Goal: Navigation & Orientation: Find specific page/section

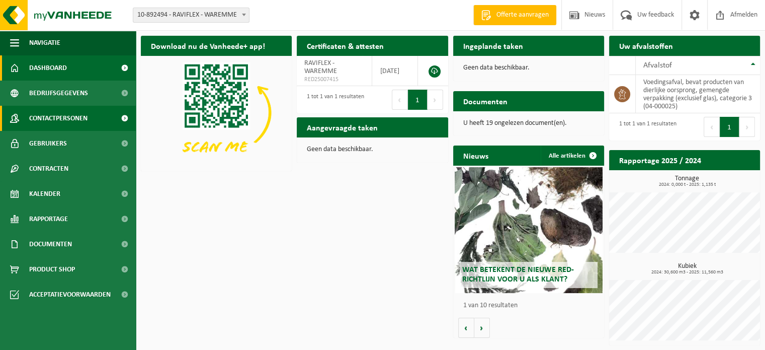
click at [56, 116] on span "Contactpersonen" at bounding box center [58, 118] width 58 height 25
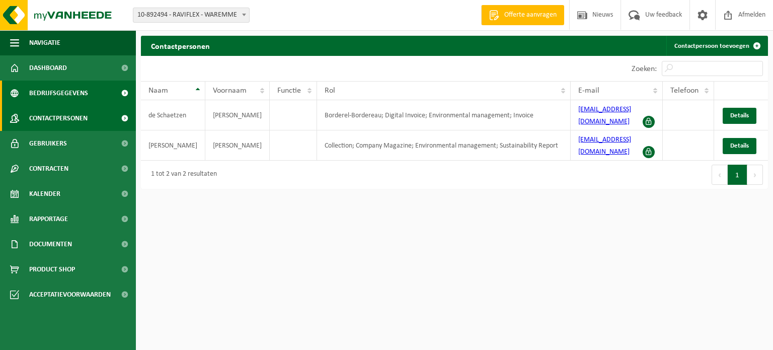
click at [62, 95] on span "Bedrijfsgegevens" at bounding box center [58, 93] width 59 height 25
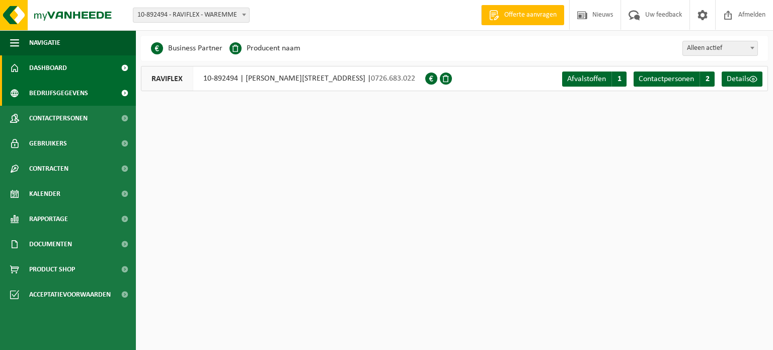
click at [61, 68] on span "Dashboard" at bounding box center [48, 67] width 38 height 25
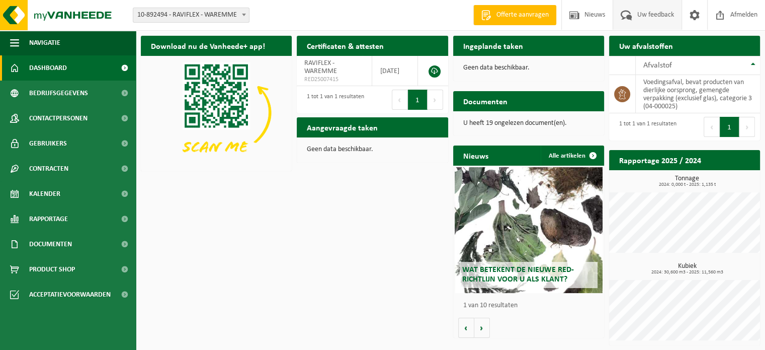
click at [640, 17] on span "Uw feedback" at bounding box center [656, 15] width 42 height 30
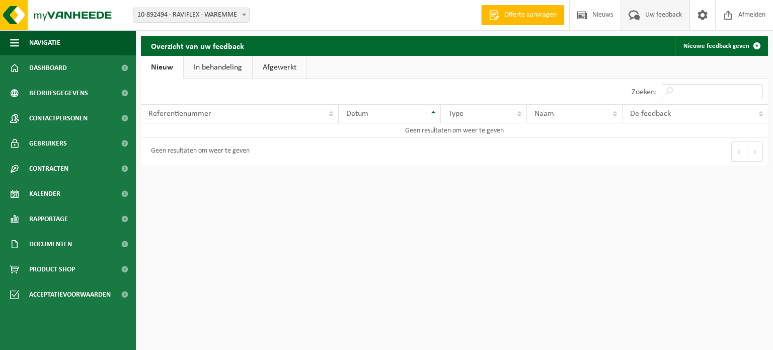
click at [231, 69] on link "In behandeling" at bounding box center [218, 67] width 68 height 23
click at [280, 69] on link "Afgewerkt" at bounding box center [281, 67] width 54 height 23
click at [171, 73] on link "Nieuw" at bounding box center [161, 67] width 41 height 23
click at [602, 16] on span "Nieuws" at bounding box center [603, 15] width 26 height 30
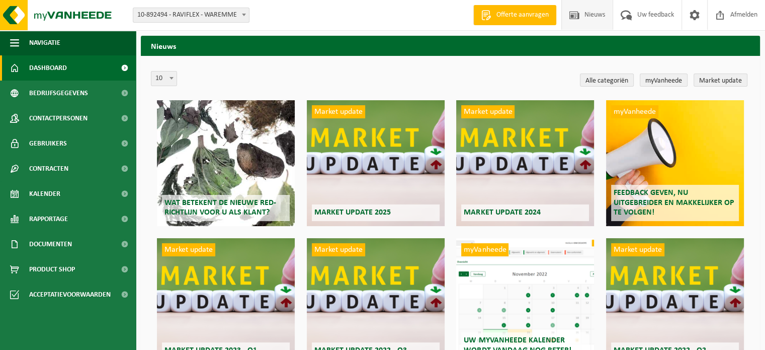
click at [60, 73] on span "Dashboard" at bounding box center [48, 67] width 38 height 25
